Goal: Transaction & Acquisition: Purchase product/service

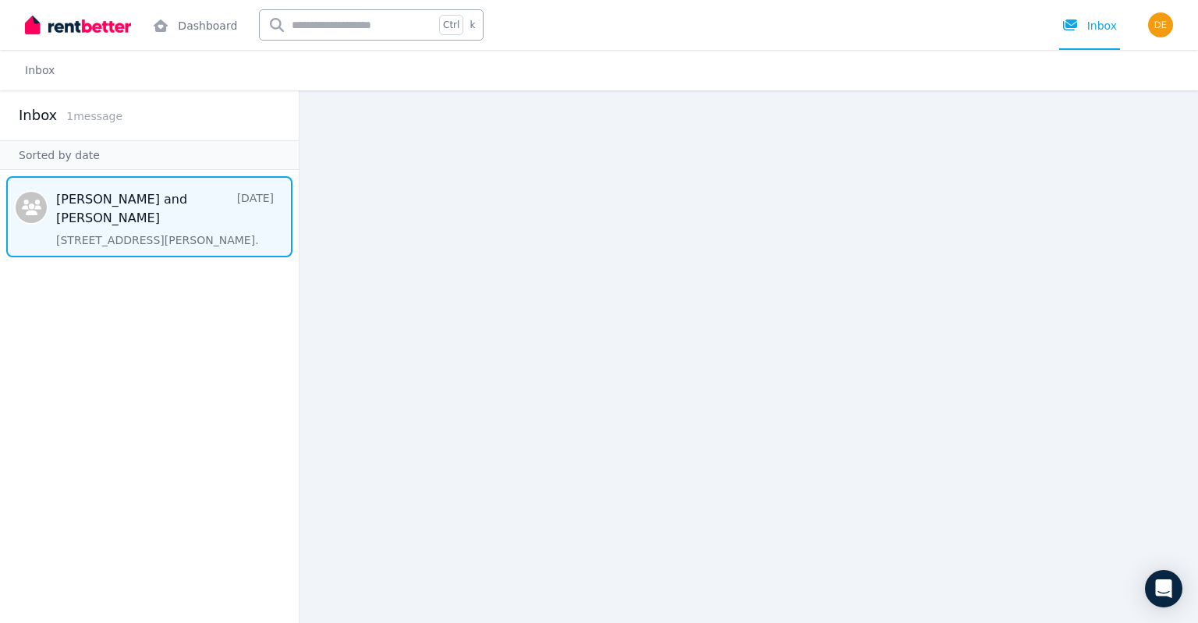
click at [127, 225] on span "Message list" at bounding box center [149, 216] width 299 height 81
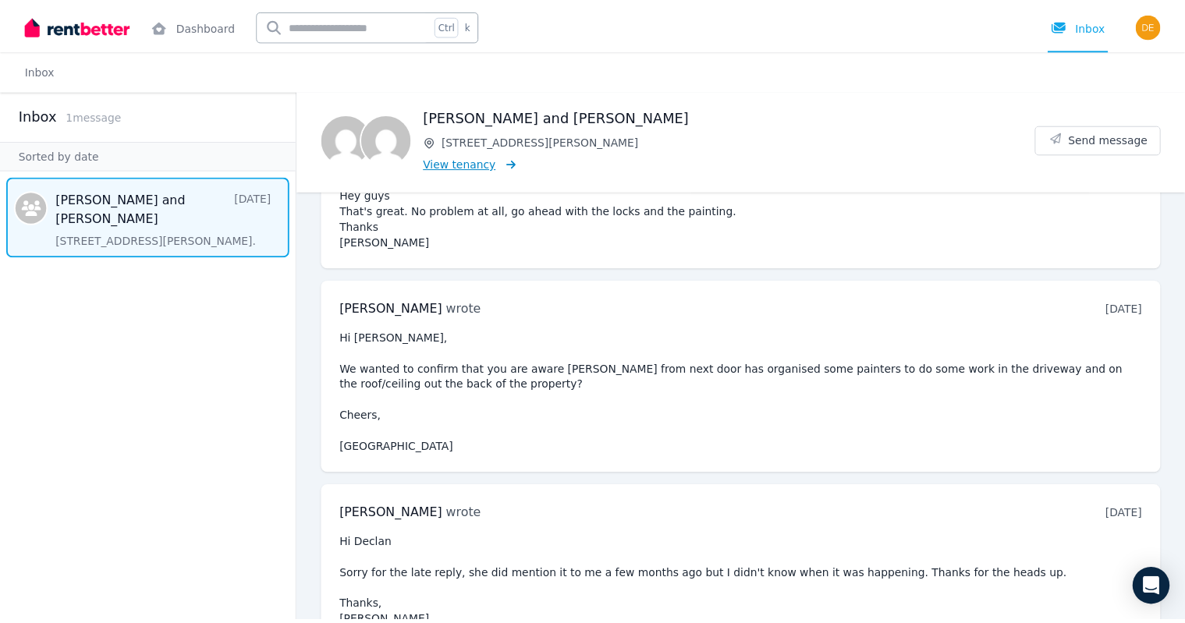
scroll to position [233, 0]
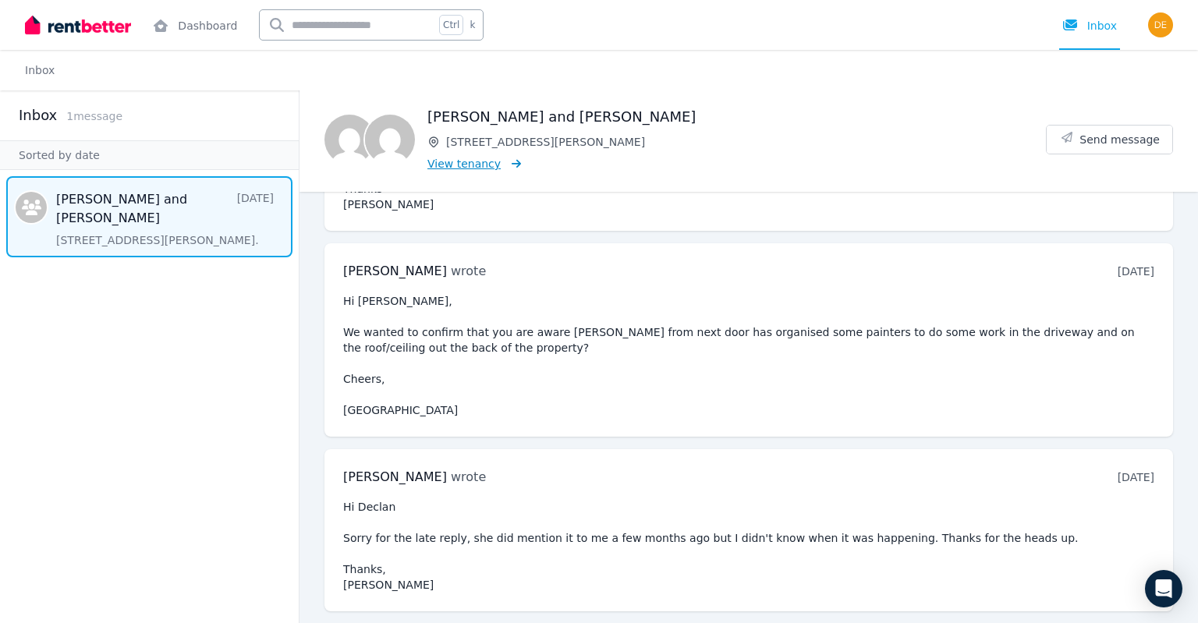
click at [441, 167] on span "View tenancy" at bounding box center [463, 164] width 73 height 16
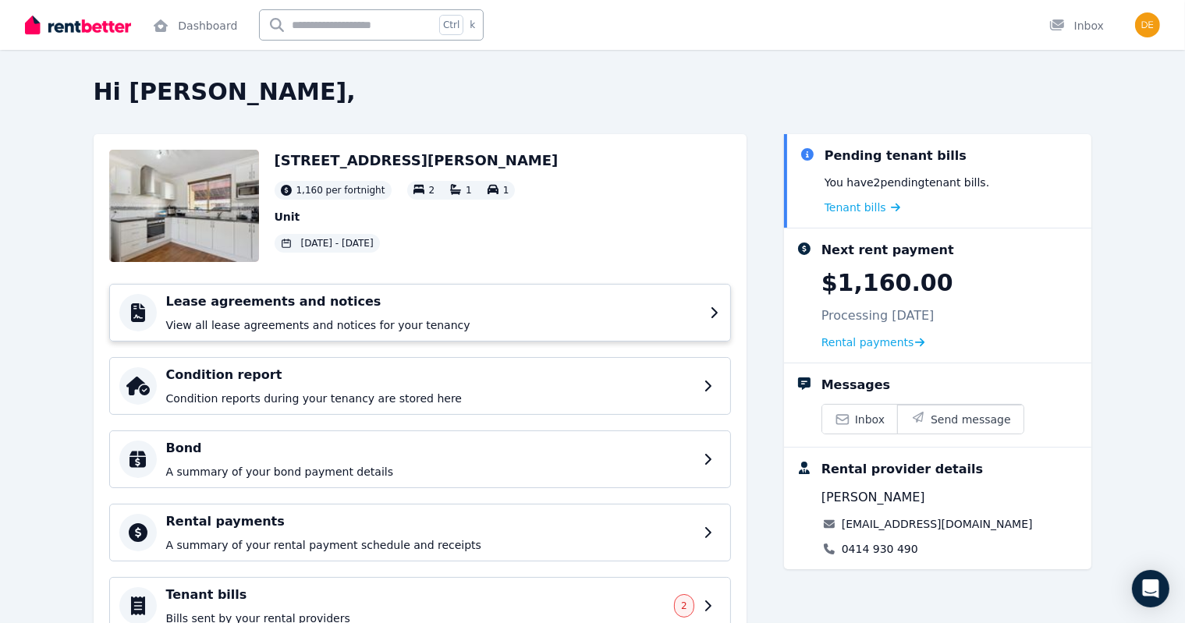
click at [450, 302] on h4 "Lease agreements and notices" at bounding box center [433, 301] width 534 height 19
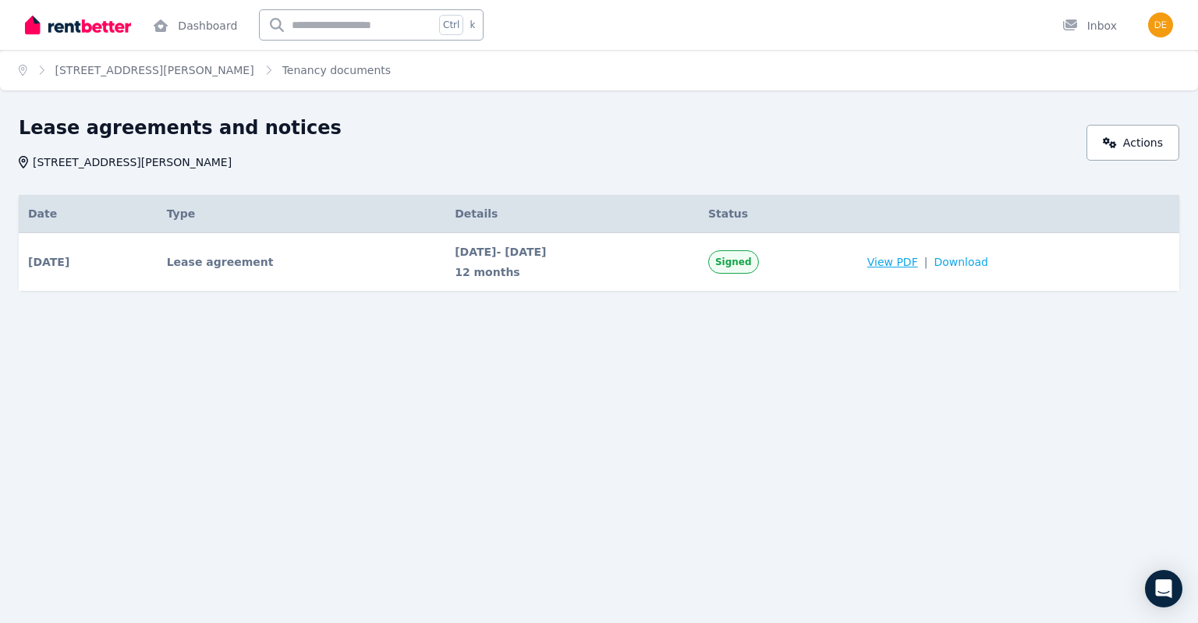
click at [918, 261] on span "View PDF" at bounding box center [892, 262] width 51 height 16
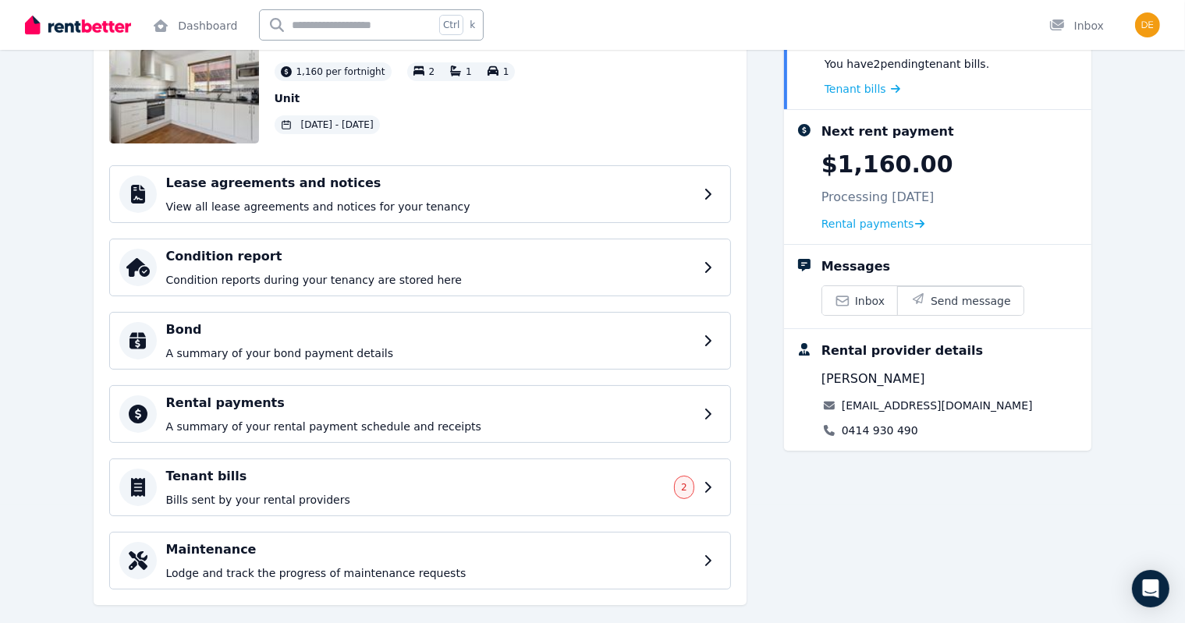
scroll to position [119, 0]
click at [443, 496] on p "Bills sent by your rental providers" at bounding box center [418, 500] width 505 height 16
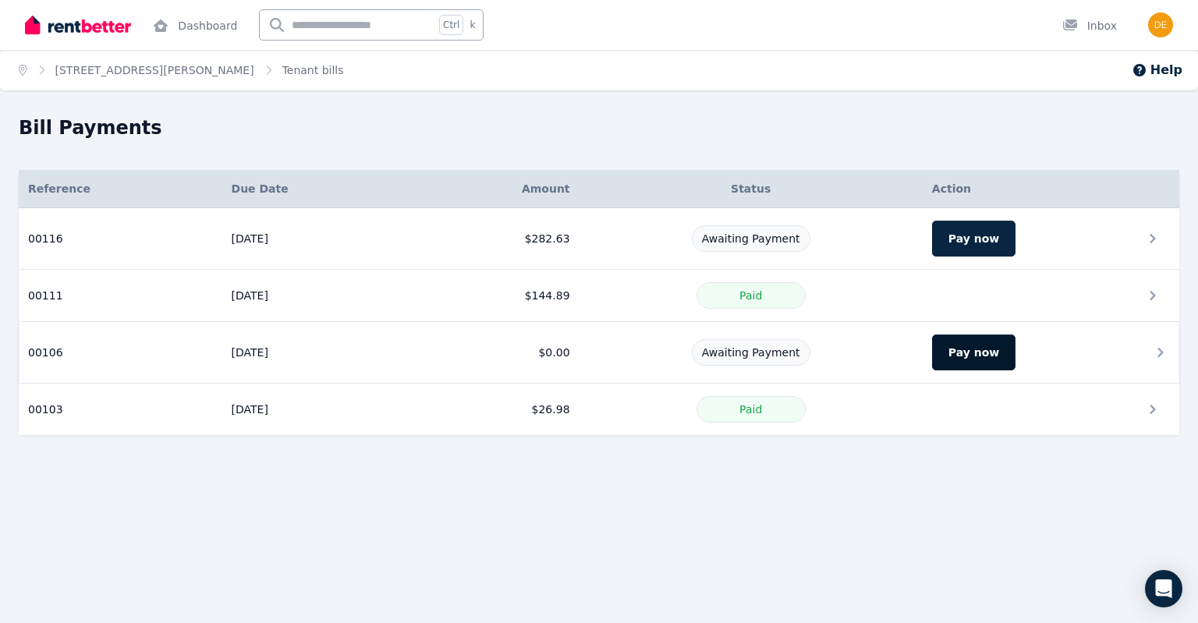
click at [962, 342] on button "Pay now" at bounding box center [973, 353] width 83 height 36
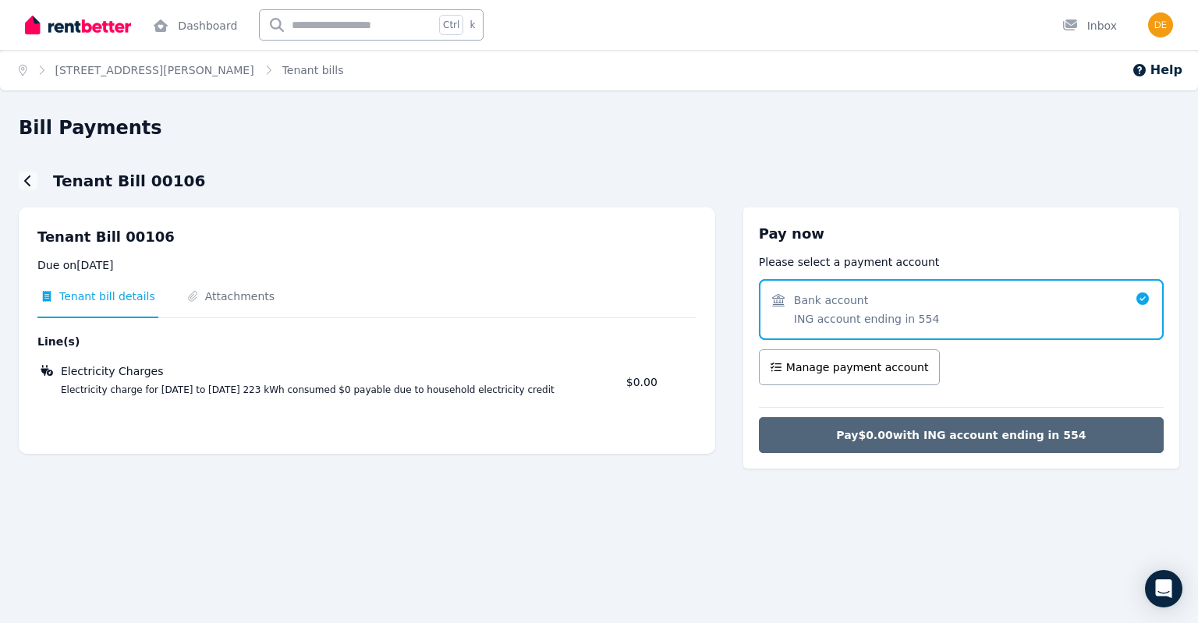
click at [792, 439] on button "Pay $0.00 with ING account ending in 554" at bounding box center [961, 435] width 405 height 36
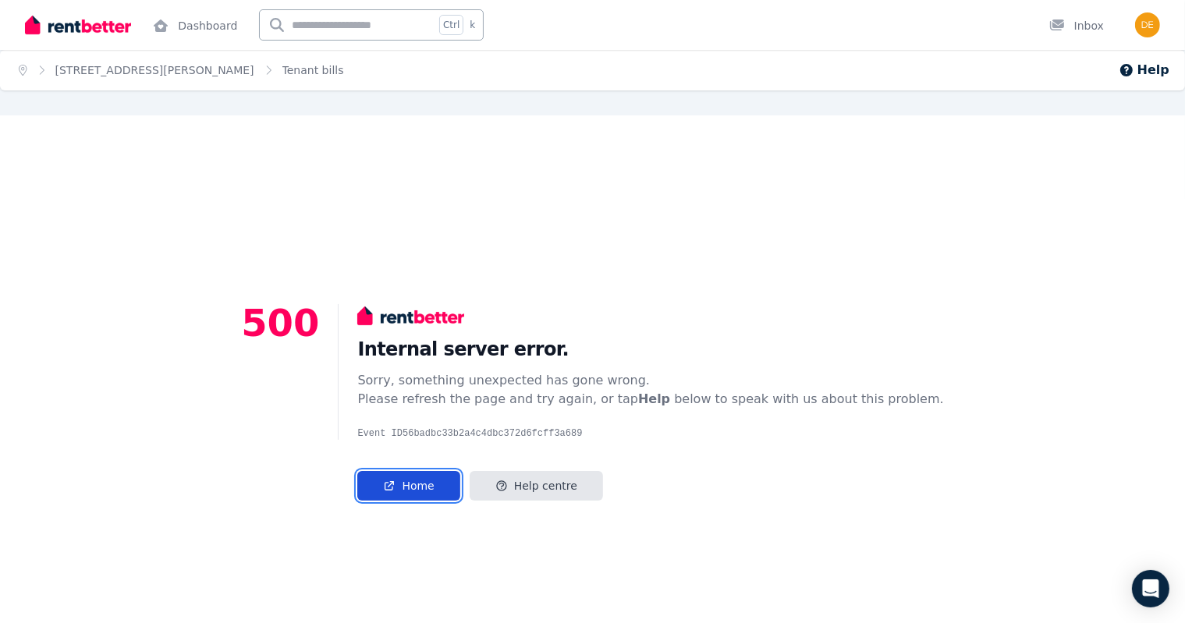
click at [454, 486] on link "Home" at bounding box center [408, 486] width 102 height 30
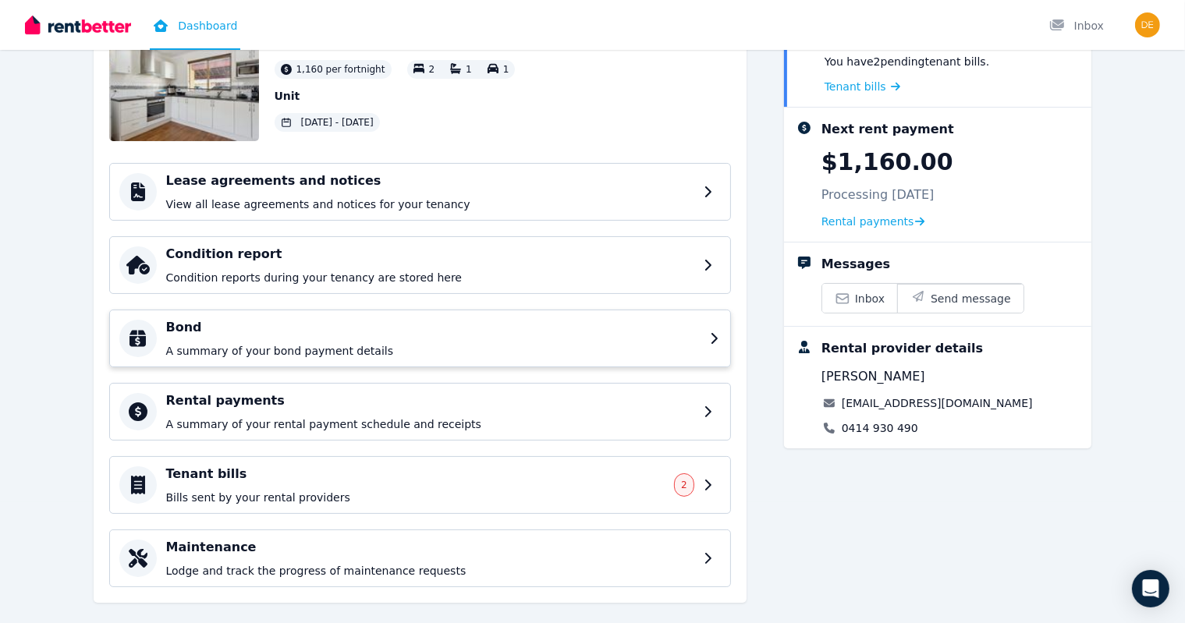
scroll to position [142, 0]
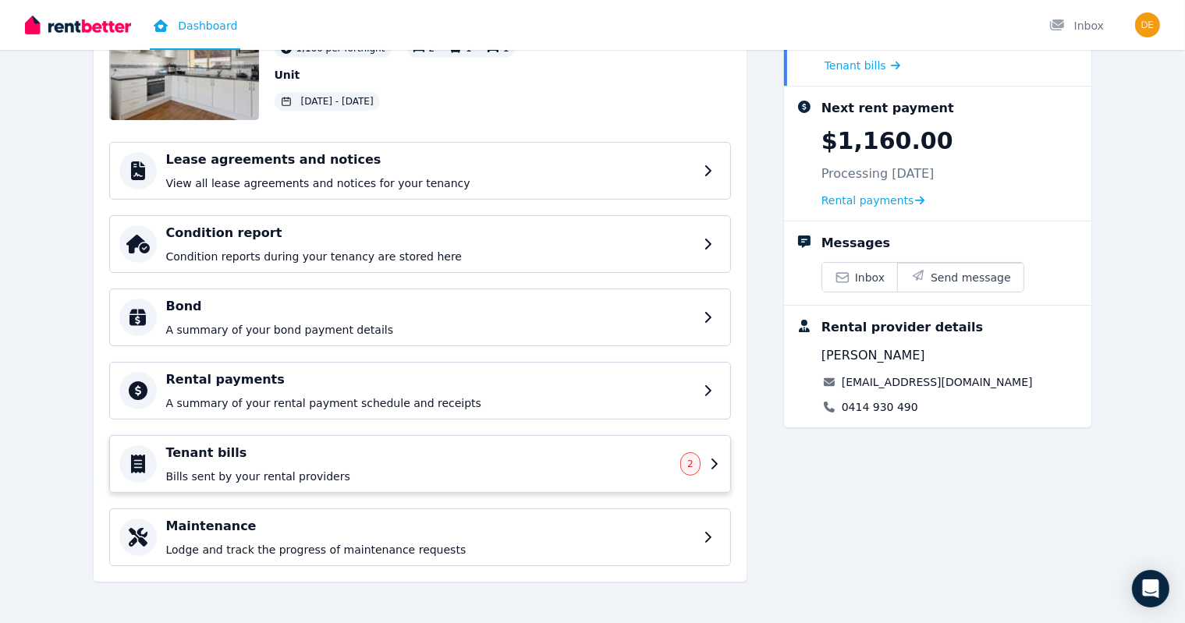
click at [462, 480] on p "Bills sent by your rental providers" at bounding box center [418, 477] width 505 height 16
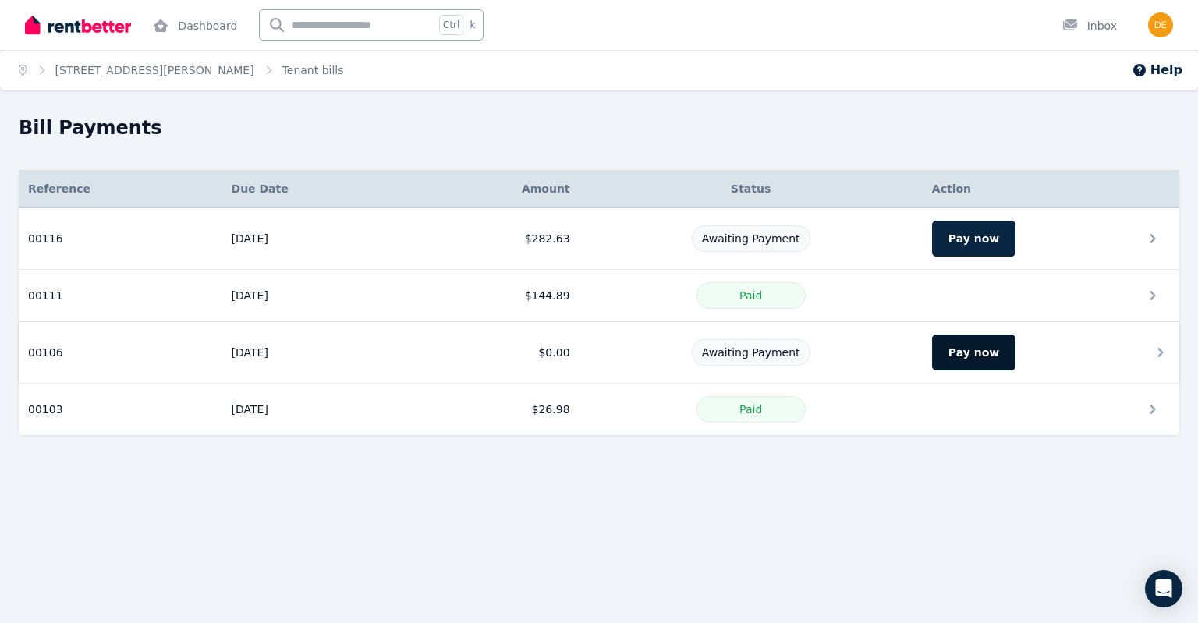
click at [958, 350] on button "Pay now" at bounding box center [973, 353] width 83 height 36
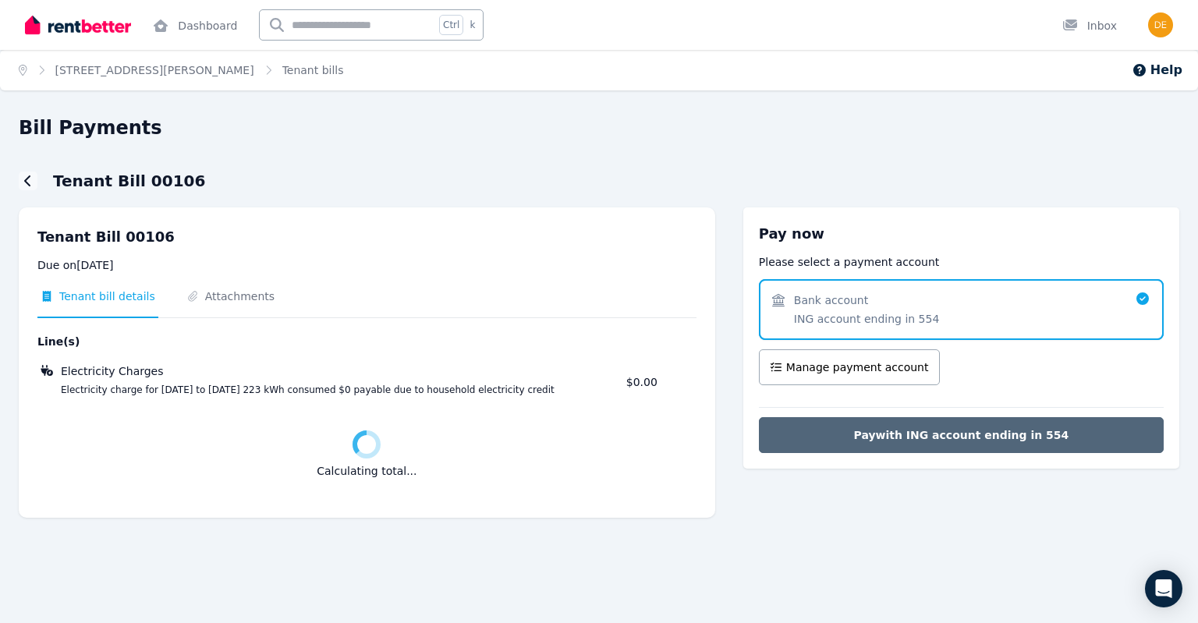
click at [812, 430] on button "Pay with ING account ending in 554" at bounding box center [961, 435] width 405 height 36
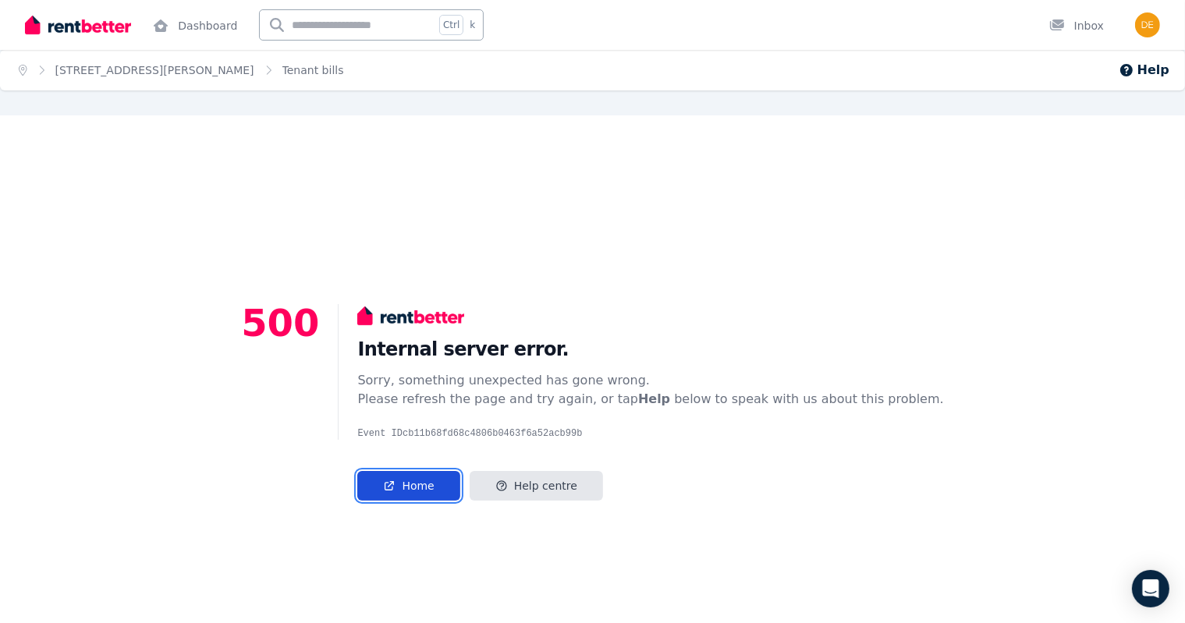
click at [459, 481] on link "Home" at bounding box center [408, 486] width 102 height 30
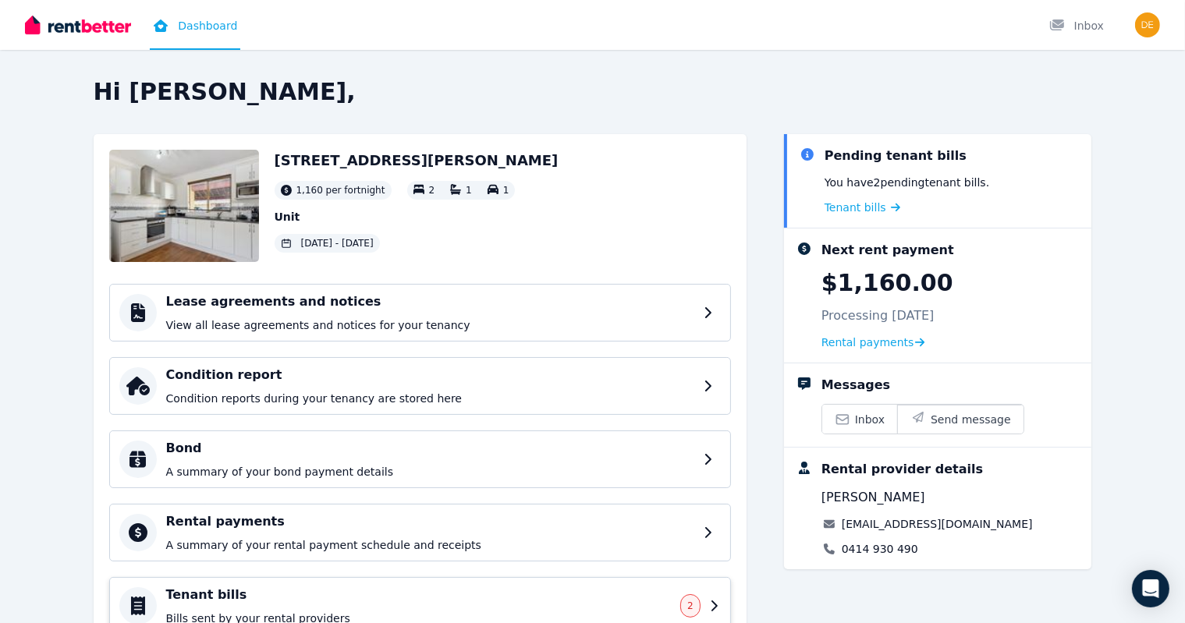
click at [415, 586] on h4 "Tenant bills" at bounding box center [418, 595] width 505 height 19
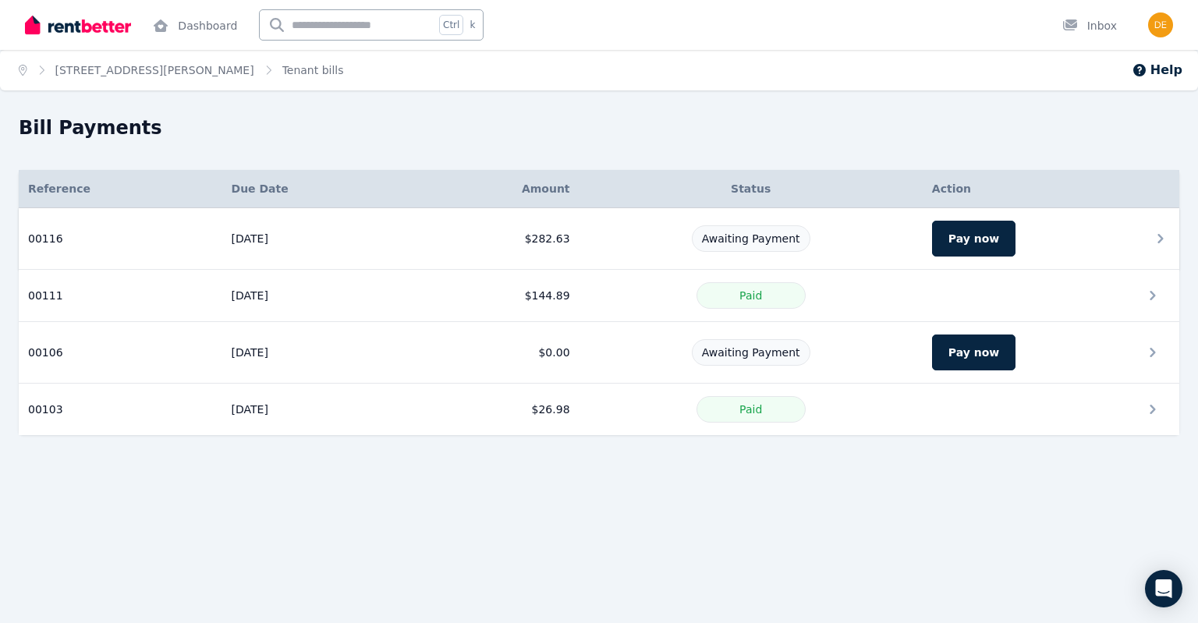
click at [559, 252] on td "$282.63" at bounding box center [496, 239] width 168 height 62
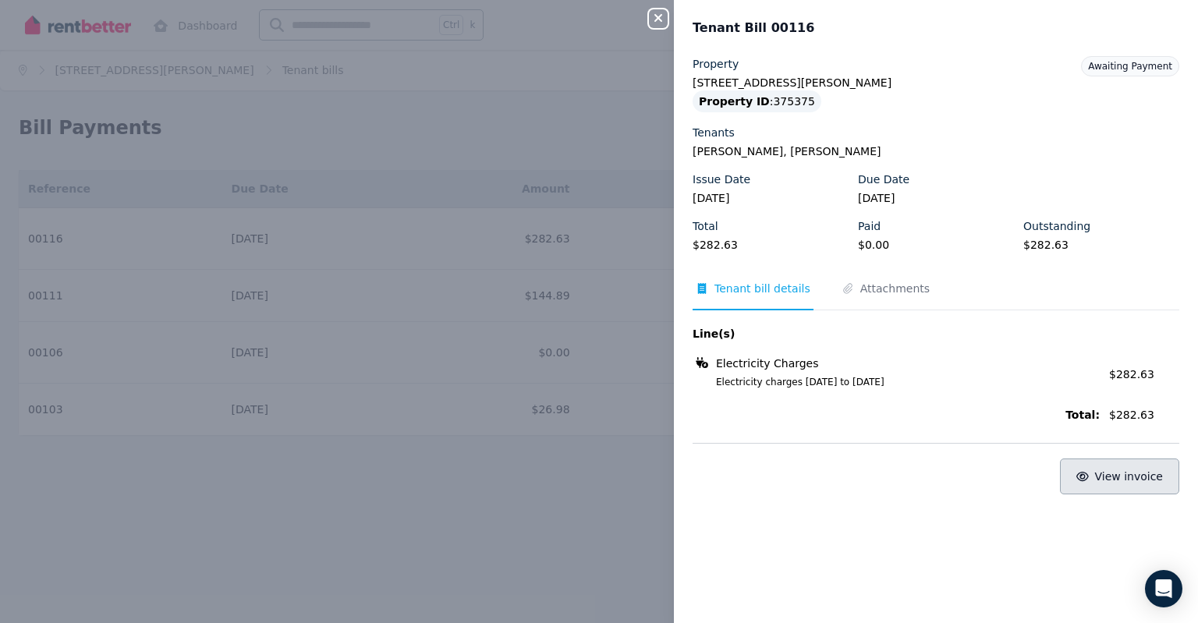
click at [1111, 470] on span "View invoice" at bounding box center [1129, 476] width 69 height 12
click at [844, 293] on icon "Tabs" at bounding box center [848, 288] width 16 height 11
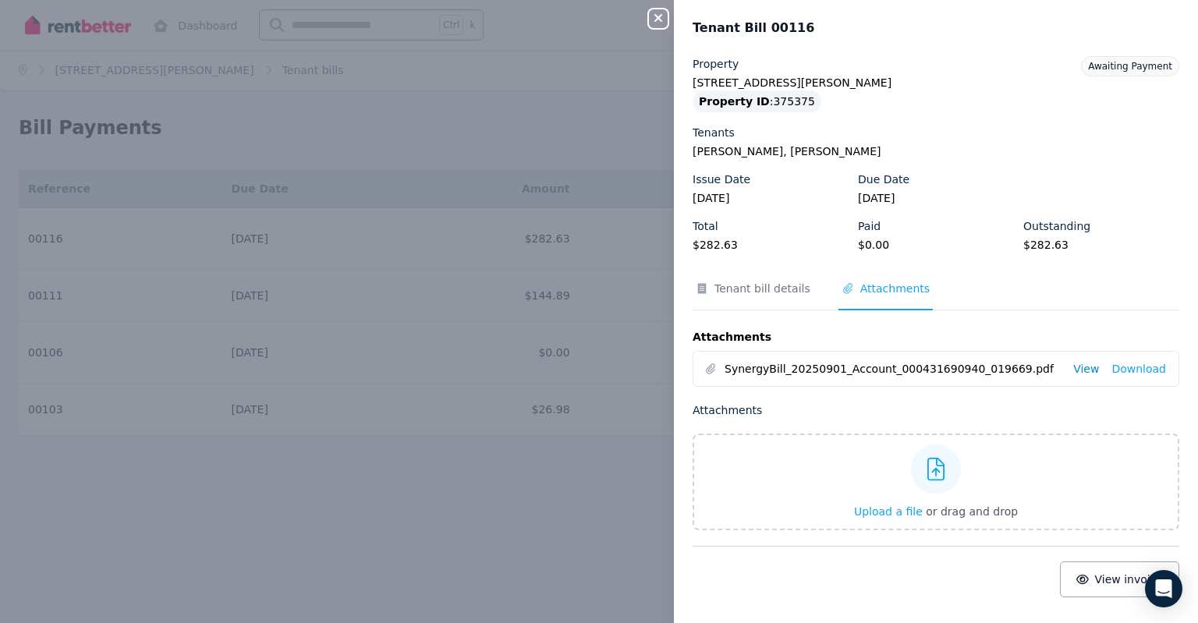
click at [1073, 364] on link "View" at bounding box center [1086, 369] width 26 height 16
click at [761, 282] on span "Tenant bill details" at bounding box center [762, 289] width 96 height 16
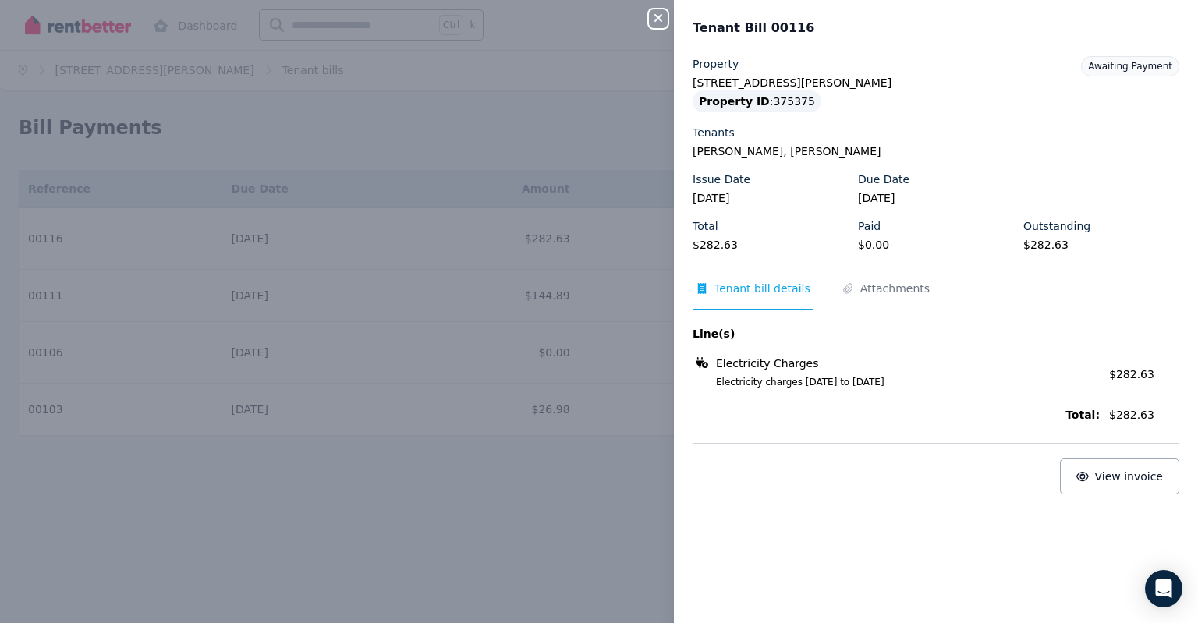
click at [653, 20] on icon "button" at bounding box center [658, 18] width 19 height 12
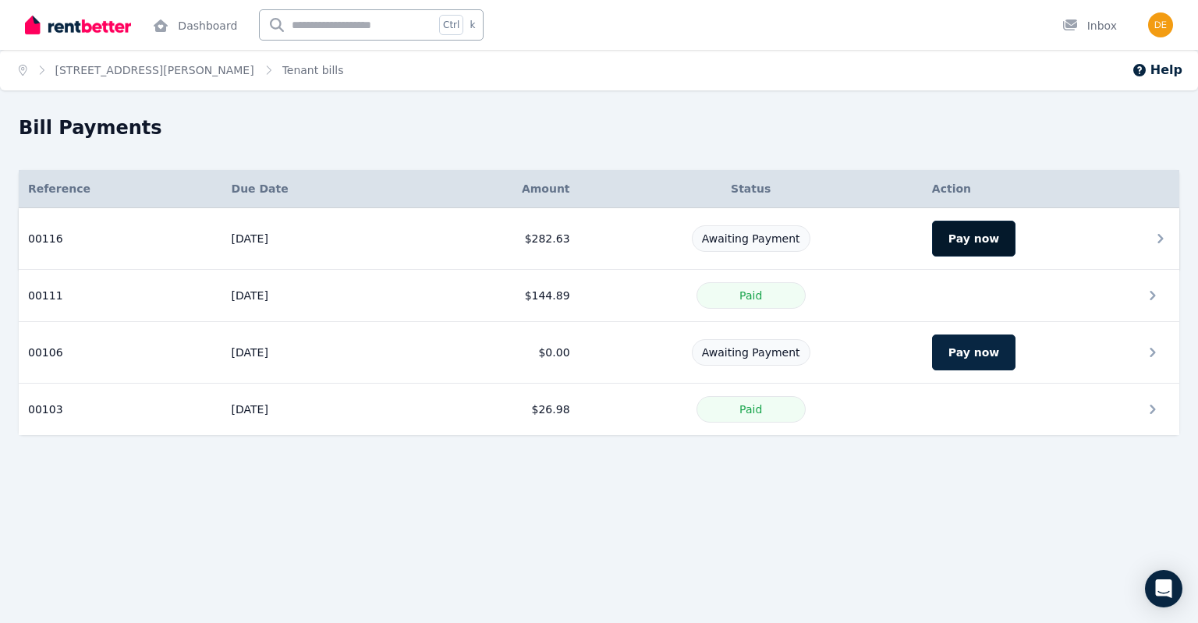
click at [976, 246] on button "Pay now" at bounding box center [973, 239] width 83 height 36
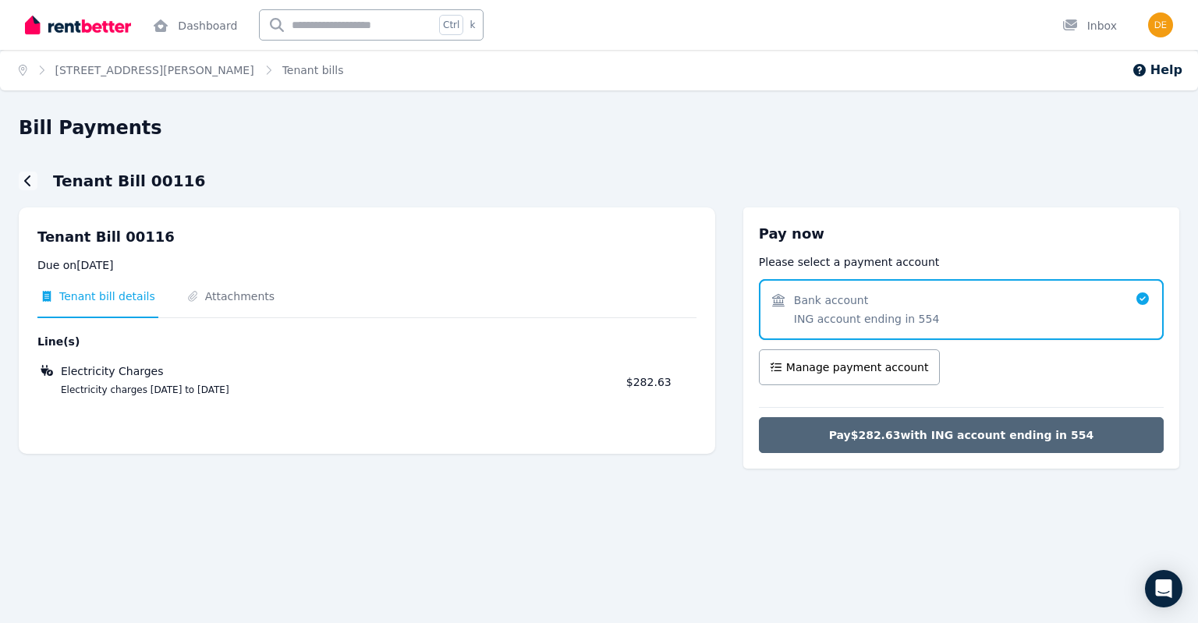
click at [875, 428] on span "Pay $282.63 with ING account ending in 554" at bounding box center [961, 435] width 265 height 16
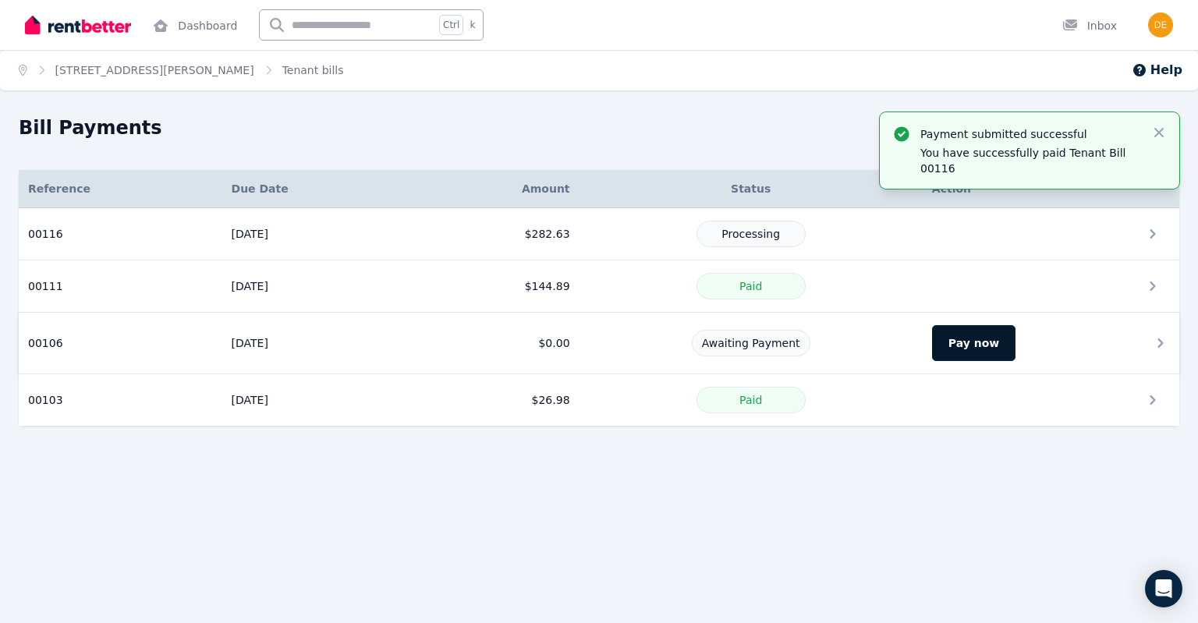
click at [955, 339] on button "Pay now" at bounding box center [973, 343] width 83 height 36
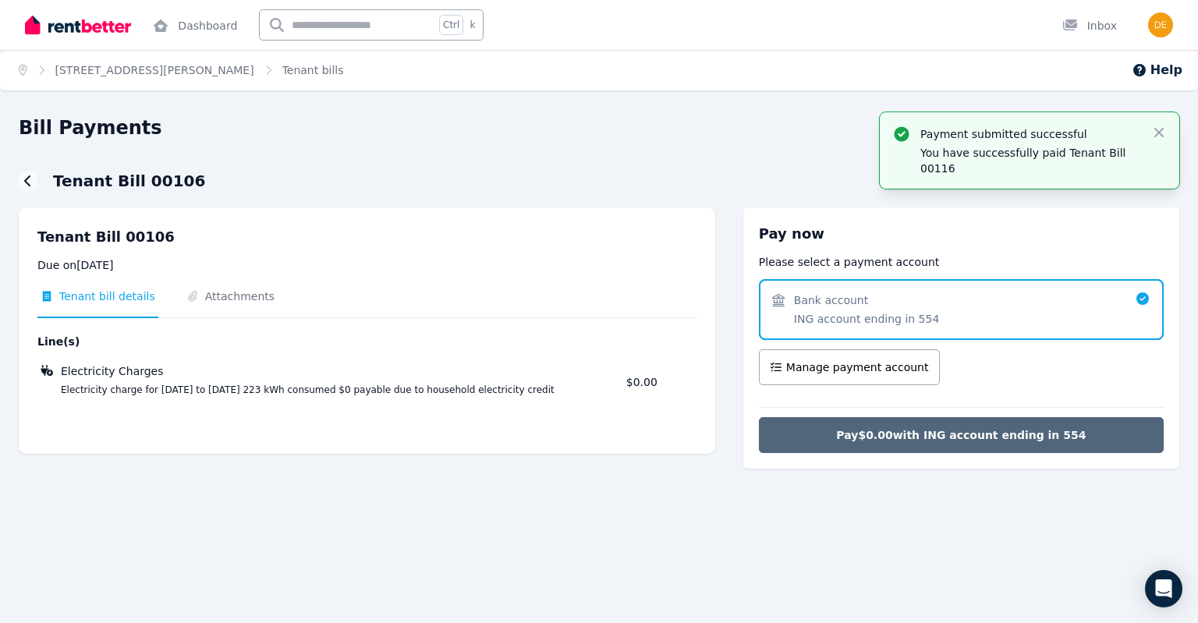
click at [794, 434] on button "Pay $0.00 with ING account ending in 554" at bounding box center [961, 435] width 405 height 36
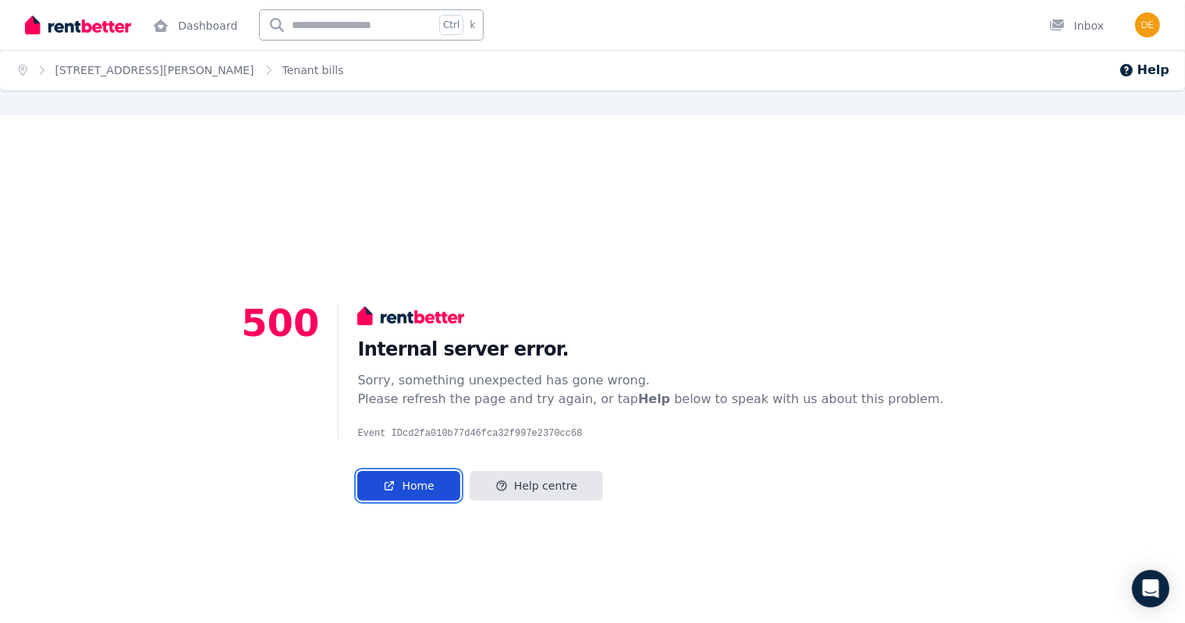
click at [402, 492] on link "Home" at bounding box center [408, 486] width 102 height 30
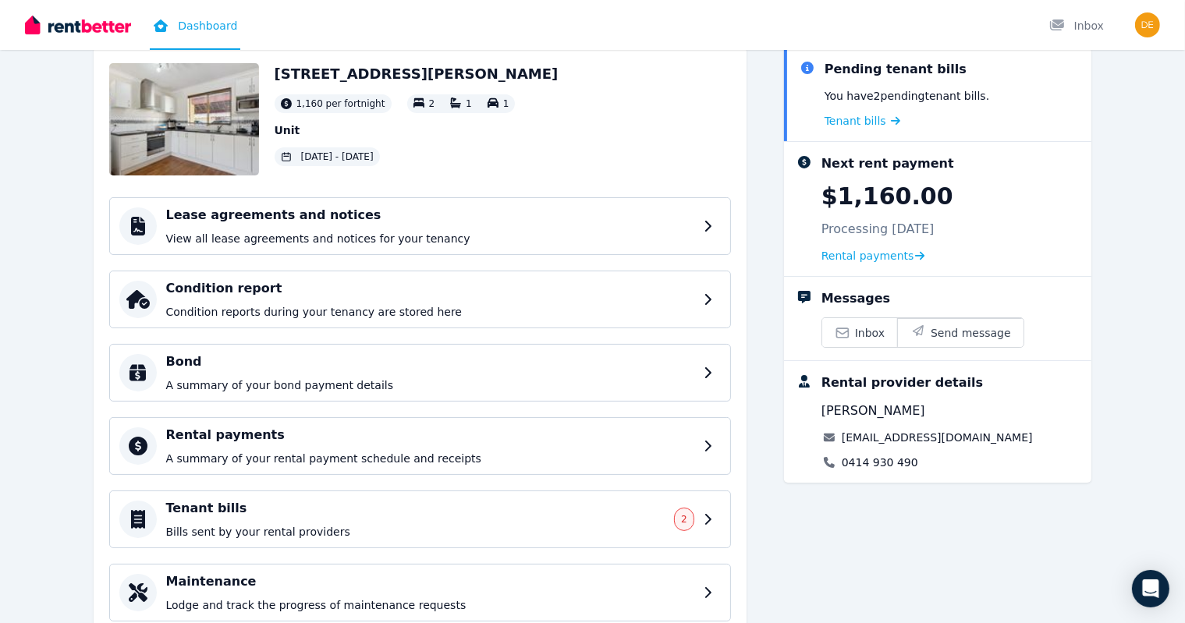
scroll to position [87, 0]
click at [323, 514] on h4 "Tenant bills" at bounding box center [418, 507] width 505 height 19
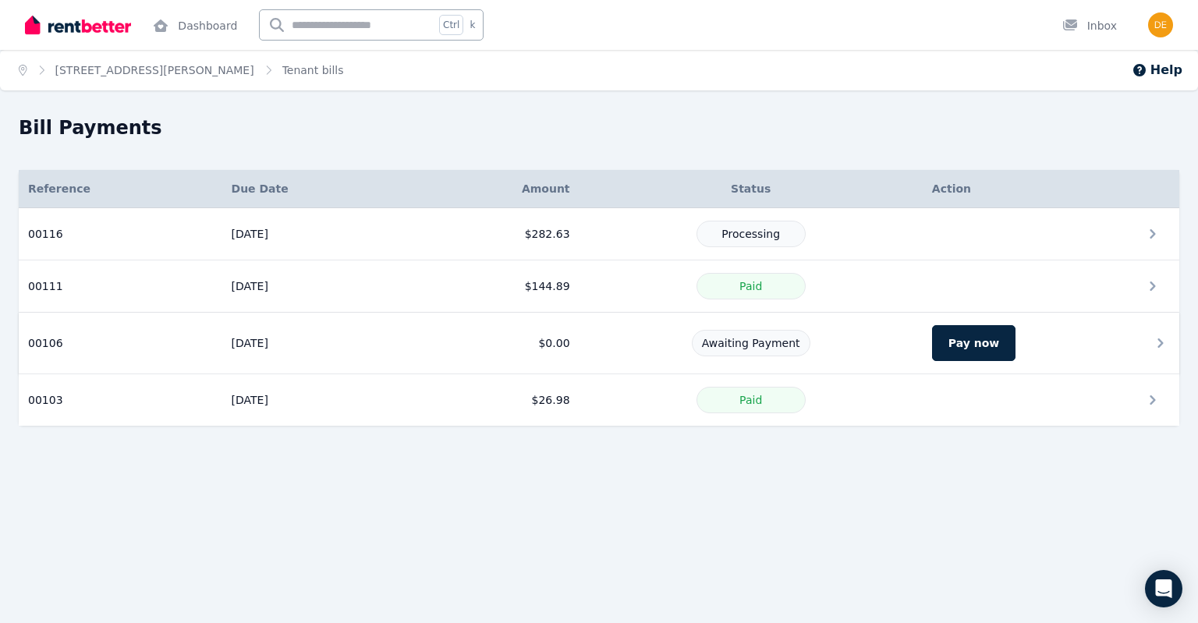
click at [165, 345] on td "00106 Reference: 00106 Due date: [DATE] Amount: $0.00 Status: Awaiting Payment" at bounding box center [121, 344] width 204 height 62
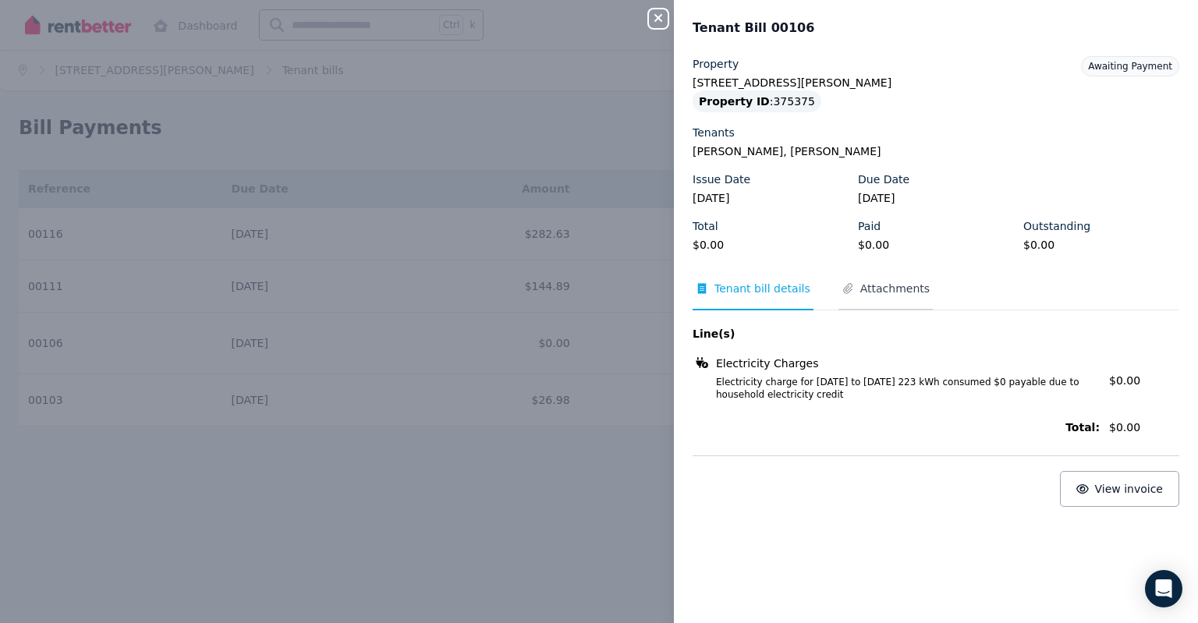
click at [884, 302] on span "Attachments" at bounding box center [885, 296] width 94 height 30
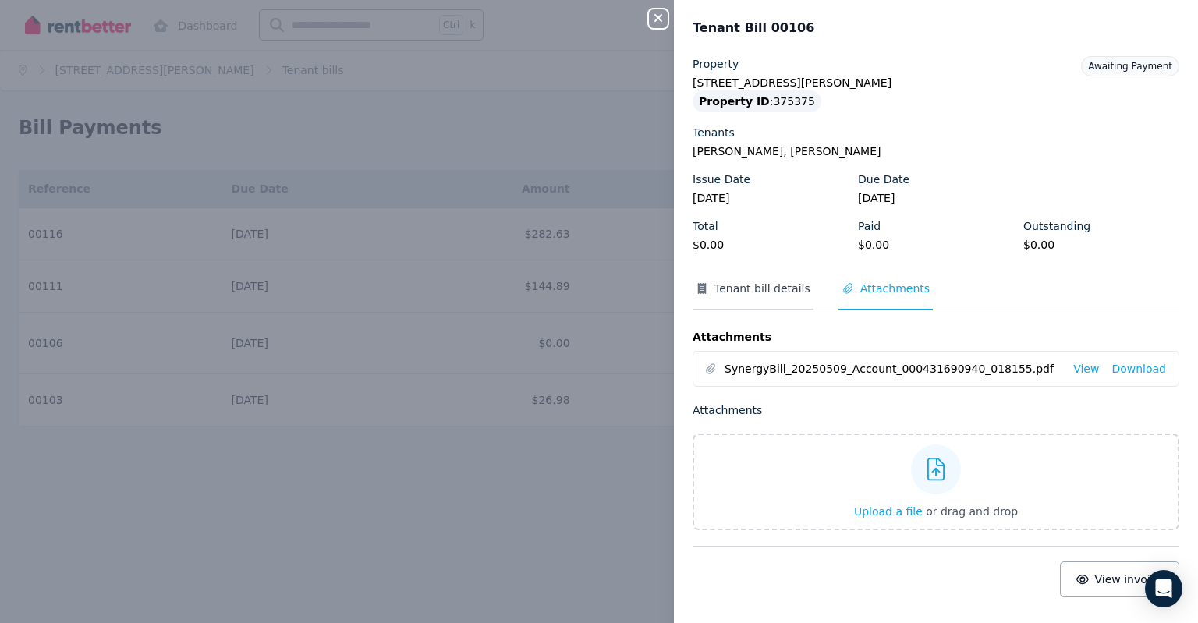
click at [789, 296] on span "Tenant bill details" at bounding box center [753, 296] width 121 height 30
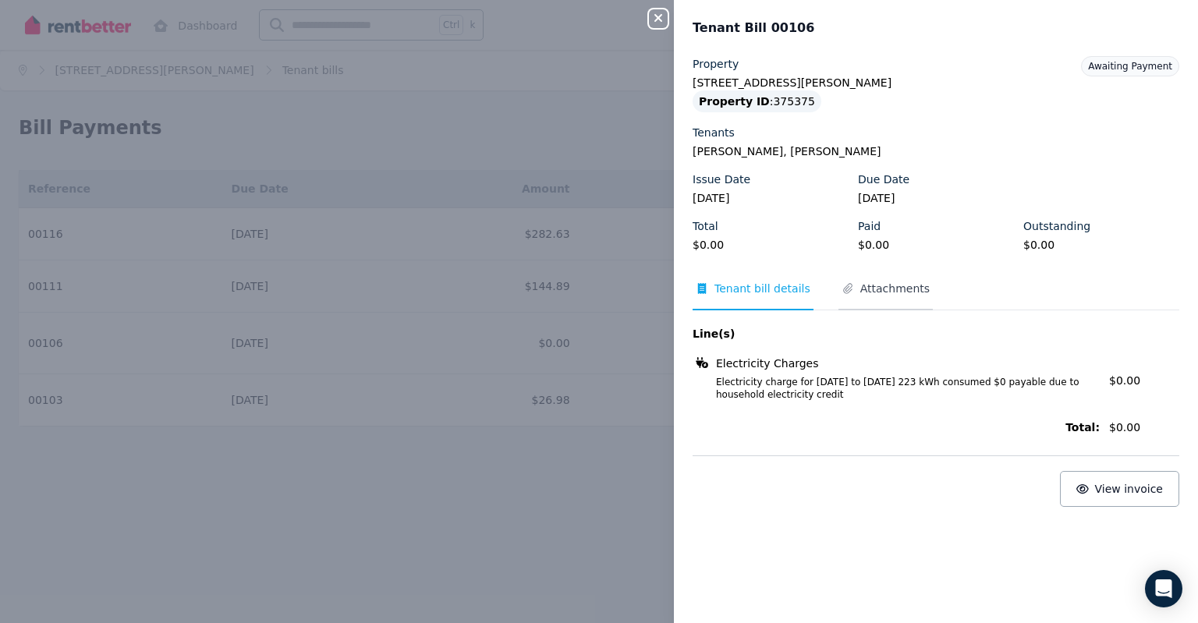
click at [838, 294] on span "Attachments" at bounding box center [885, 296] width 94 height 30
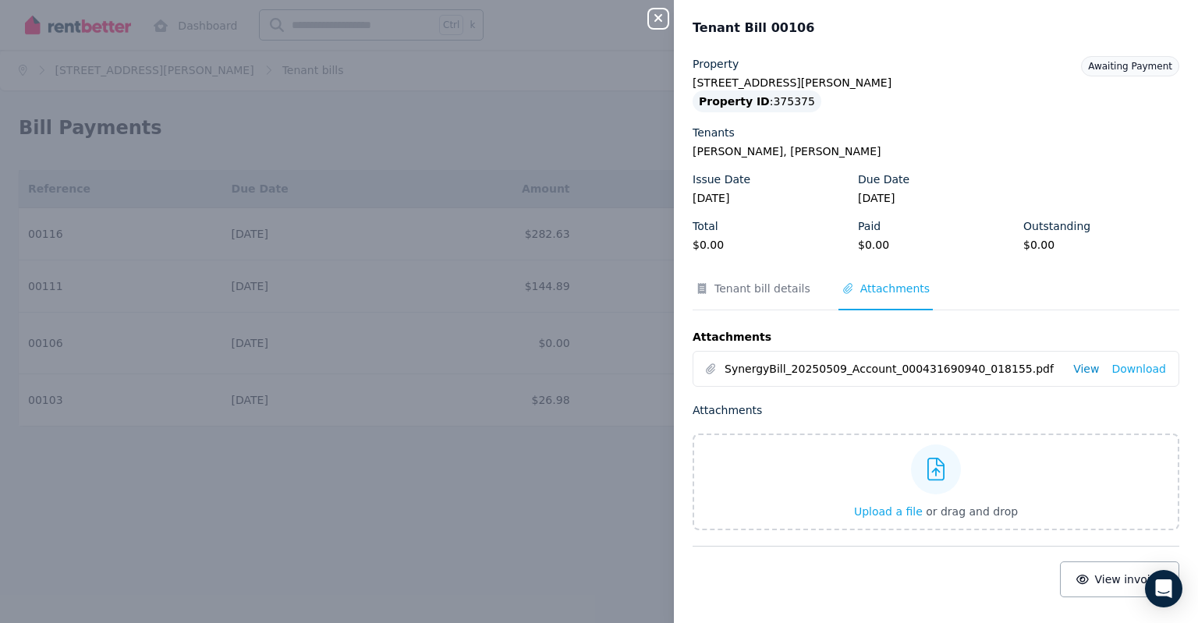
click at [1080, 370] on link "View" at bounding box center [1086, 369] width 26 height 16
click at [659, 21] on icon "button" at bounding box center [658, 18] width 8 height 8
